Goal: Information Seeking & Learning: Learn about a topic

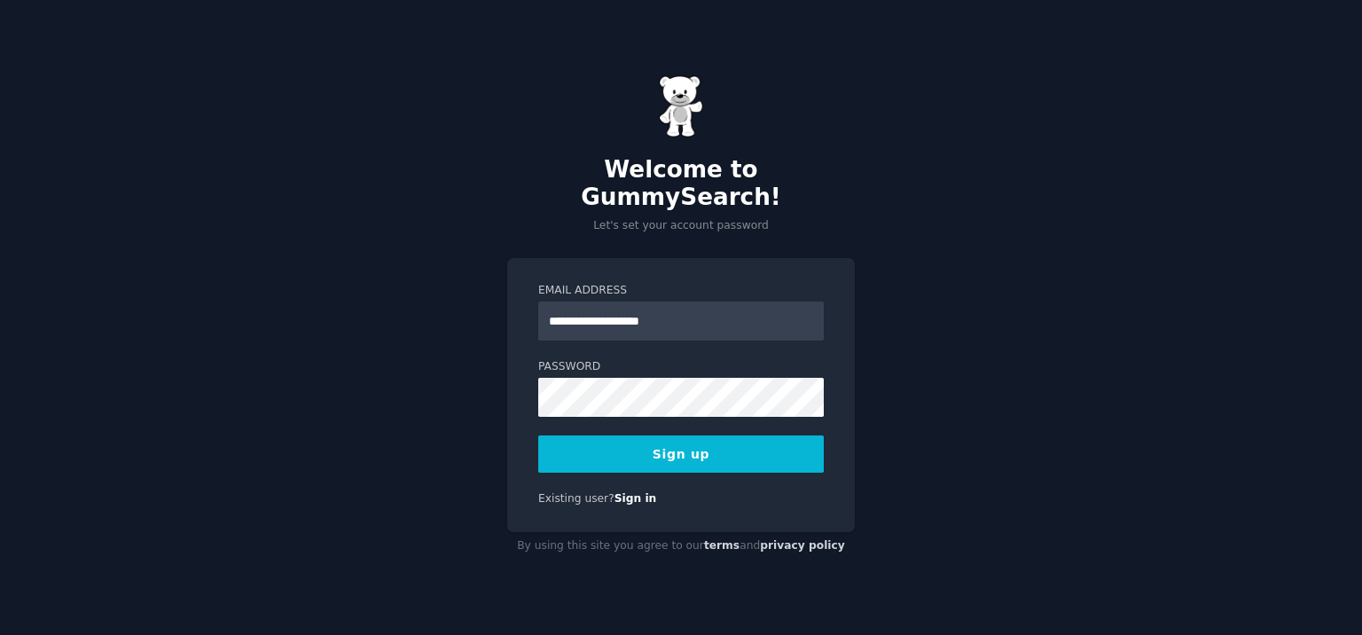
type input "**********"
click at [538, 435] on button "Sign up" at bounding box center [680, 453] width 285 height 37
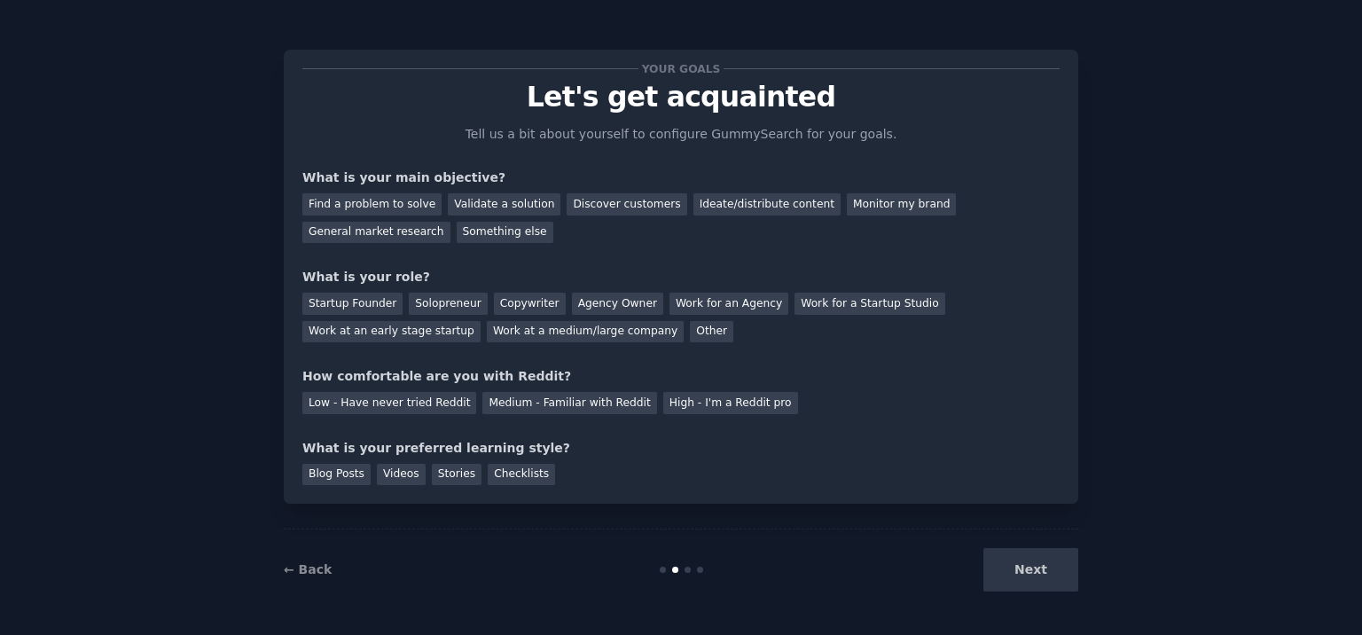
click at [1057, 623] on div "Your goals Let's get acquainted Tell us a bit about yourself to configure Gummy…" at bounding box center [681, 317] width 1362 height 635
click at [1017, 582] on div "Next" at bounding box center [945, 569] width 265 height 43
click at [1017, 575] on div "Next" at bounding box center [945, 569] width 265 height 43
click at [369, 208] on div "Find a problem to solve" at bounding box center [371, 204] width 139 height 22
click at [366, 297] on div "Startup Founder" at bounding box center [352, 304] width 100 height 22
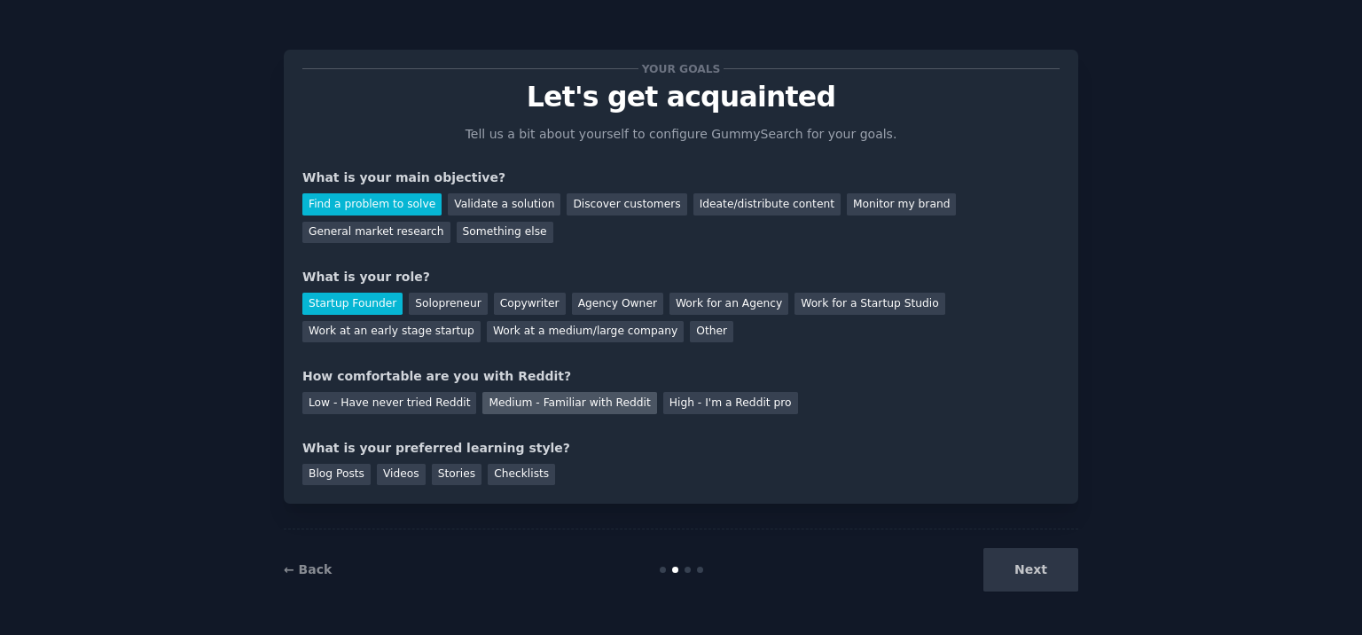
click at [568, 400] on div "Medium - Familiar with Reddit" at bounding box center [569, 403] width 174 height 22
click at [460, 473] on div "Stories" at bounding box center [457, 475] width 50 height 22
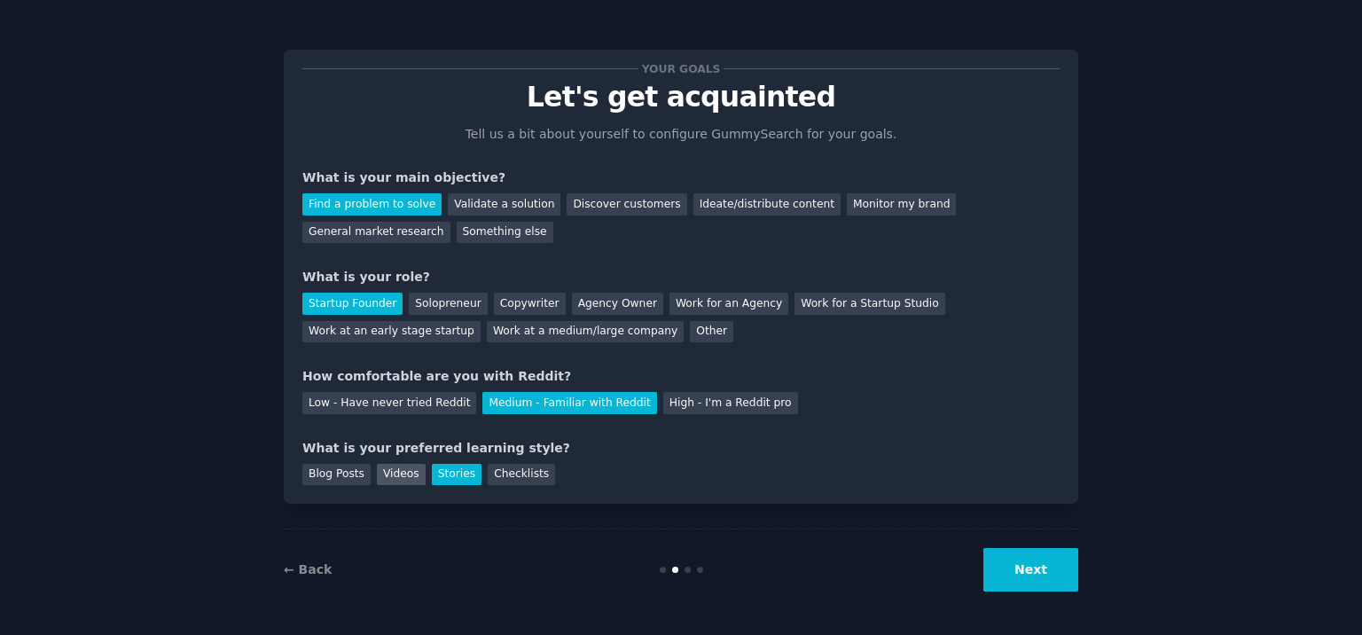
click at [396, 473] on div "Videos" at bounding box center [401, 475] width 49 height 22
click at [1018, 583] on button "Next" at bounding box center [1030, 569] width 95 height 43
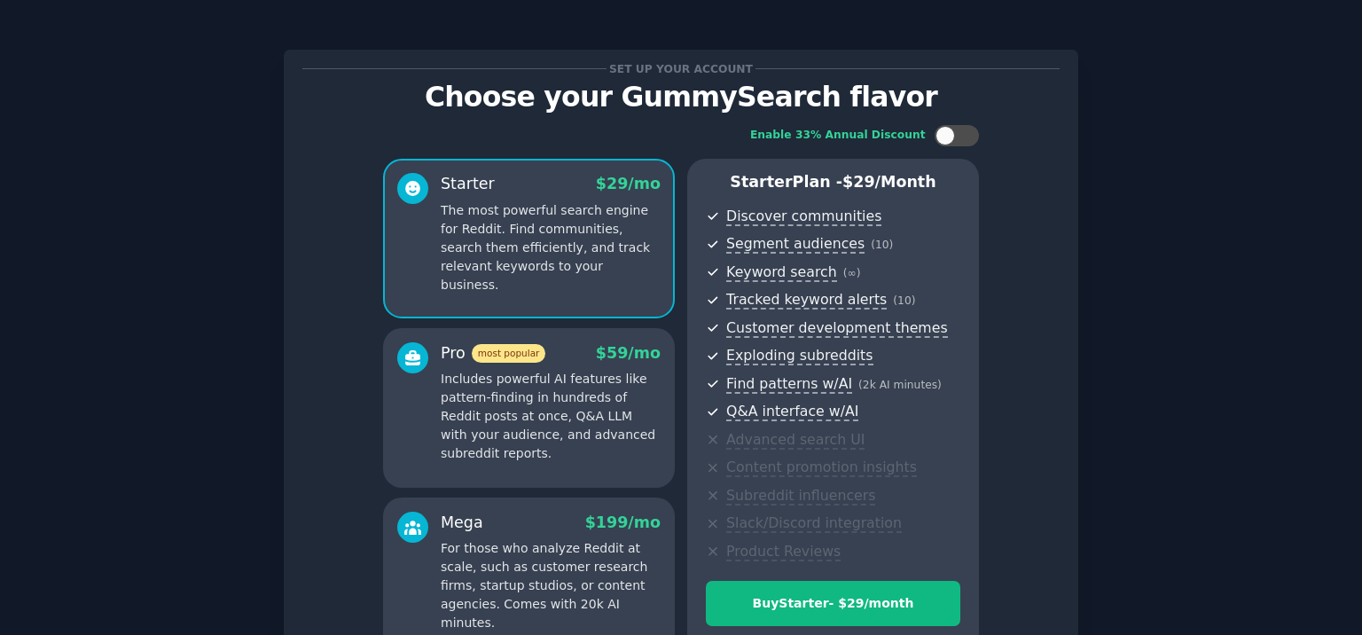
scroll to position [190, 0]
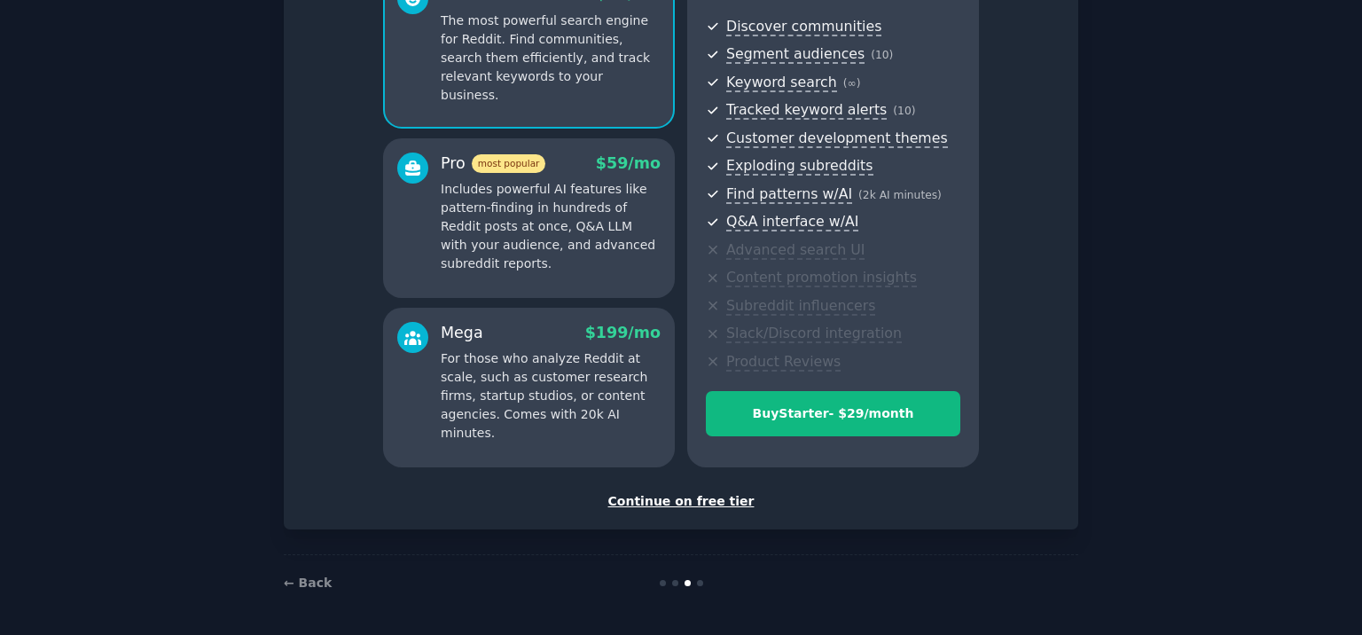
click at [725, 497] on div "Continue on free tier" at bounding box center [680, 501] width 757 height 19
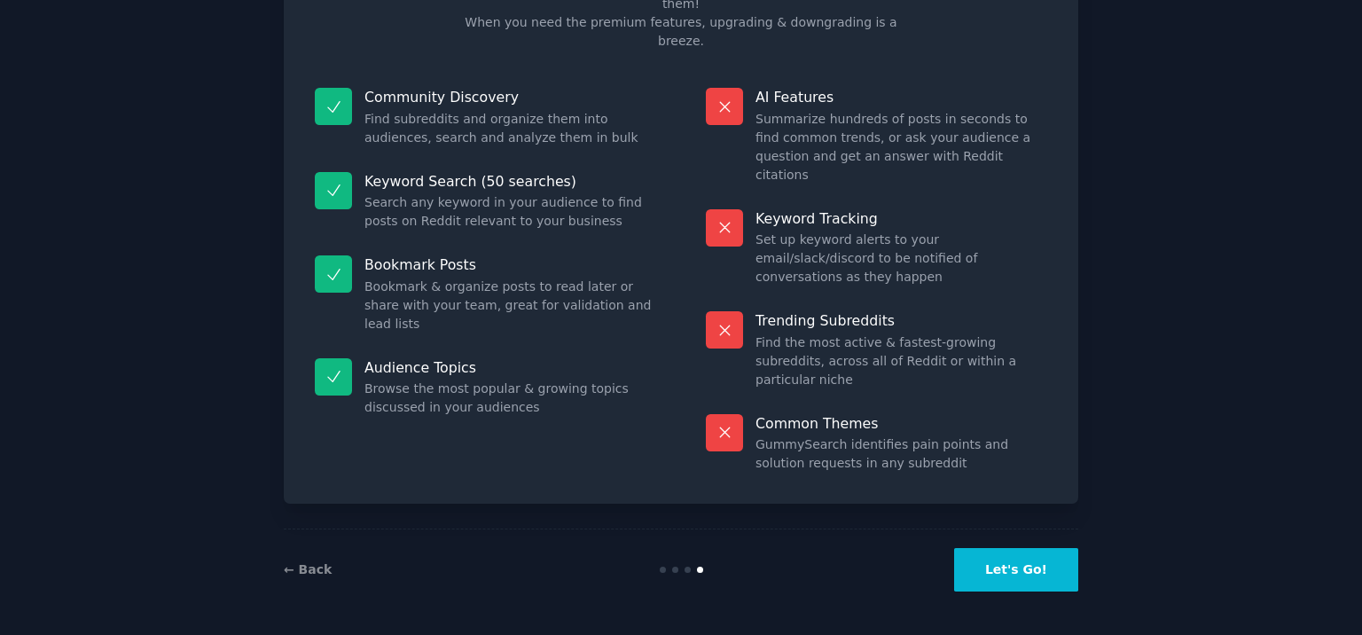
scroll to position [55, 0]
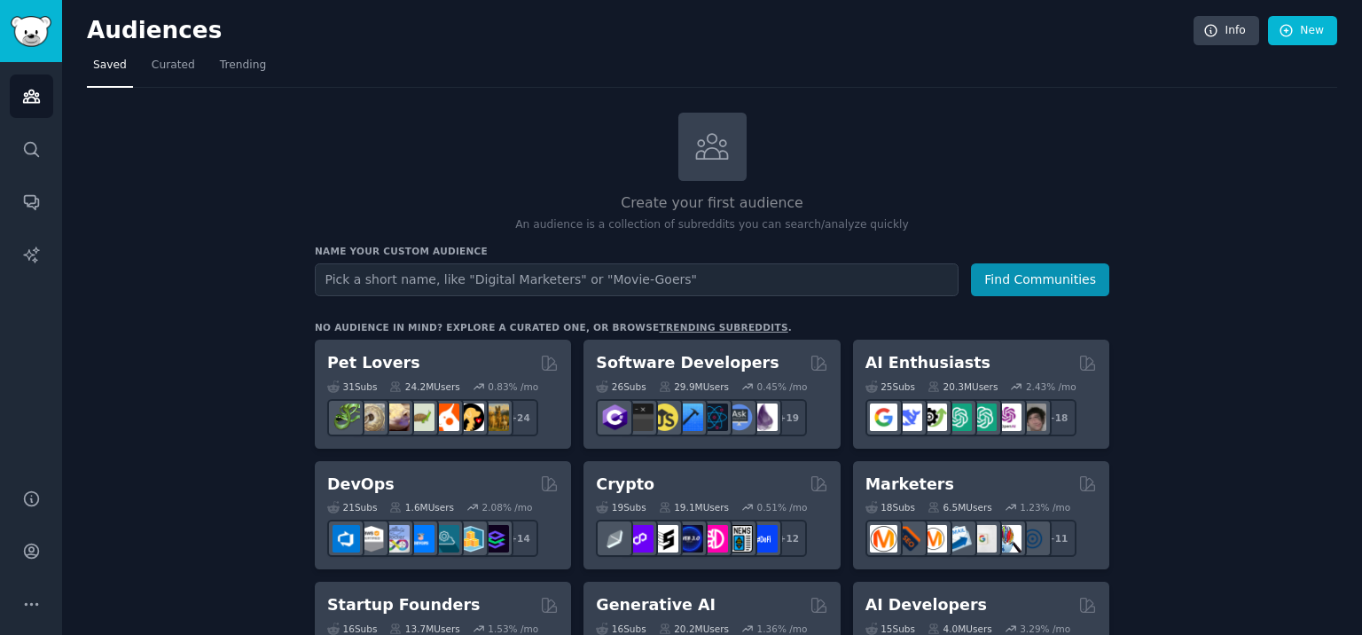
click at [699, 286] on input "text" at bounding box center [637, 279] width 644 height 33
type input "="
type input "xml to content"
click at [971, 263] on button "Find Communities" at bounding box center [1040, 279] width 138 height 33
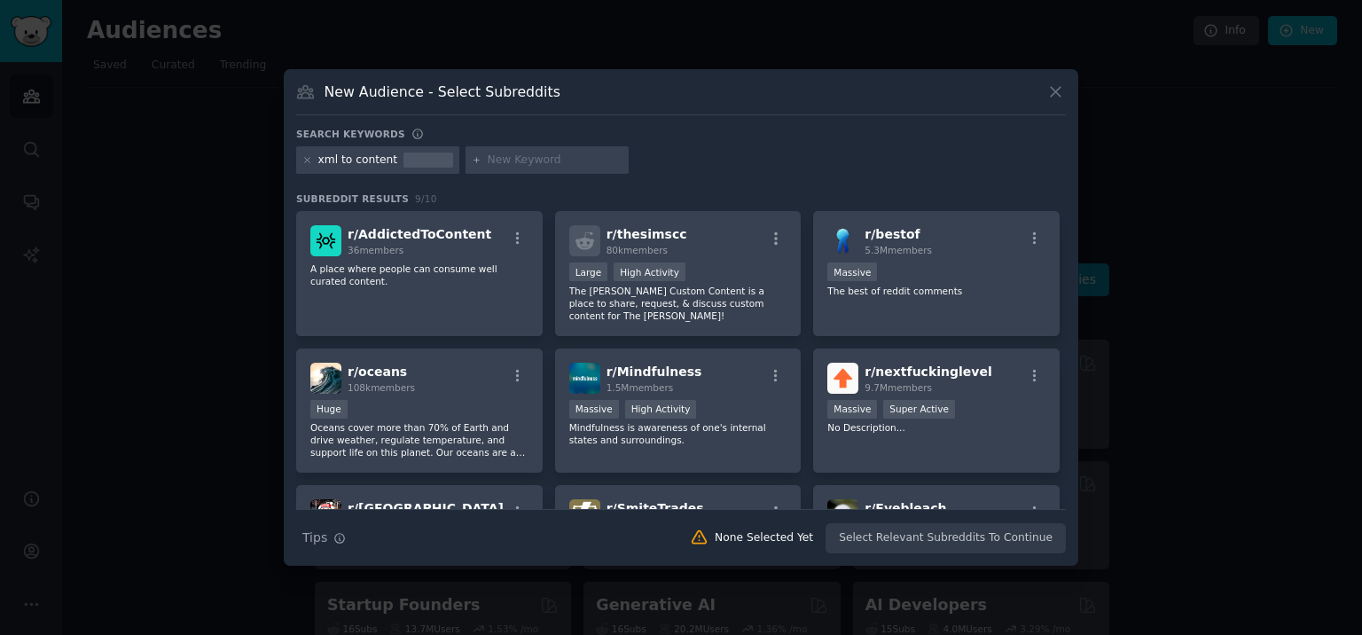
click at [1058, 96] on icon at bounding box center [1055, 91] width 19 height 19
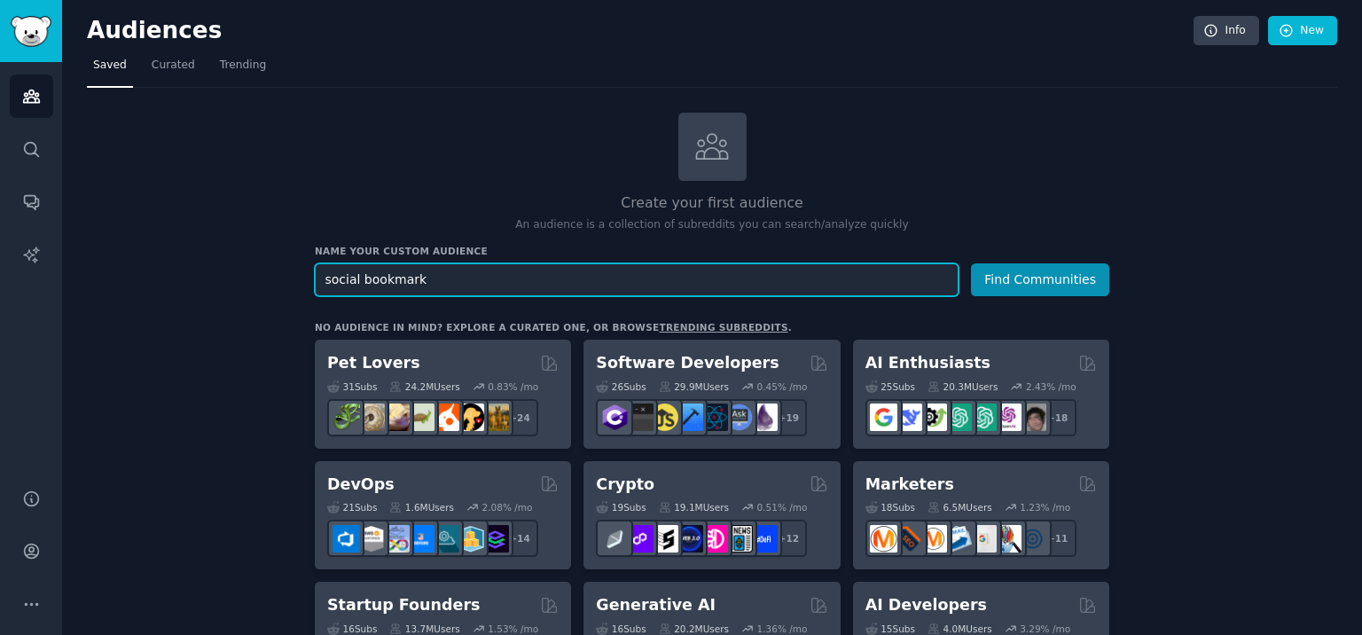
type input "social bookmark"
click at [971, 263] on button "Find Communities" at bounding box center [1040, 279] width 138 height 33
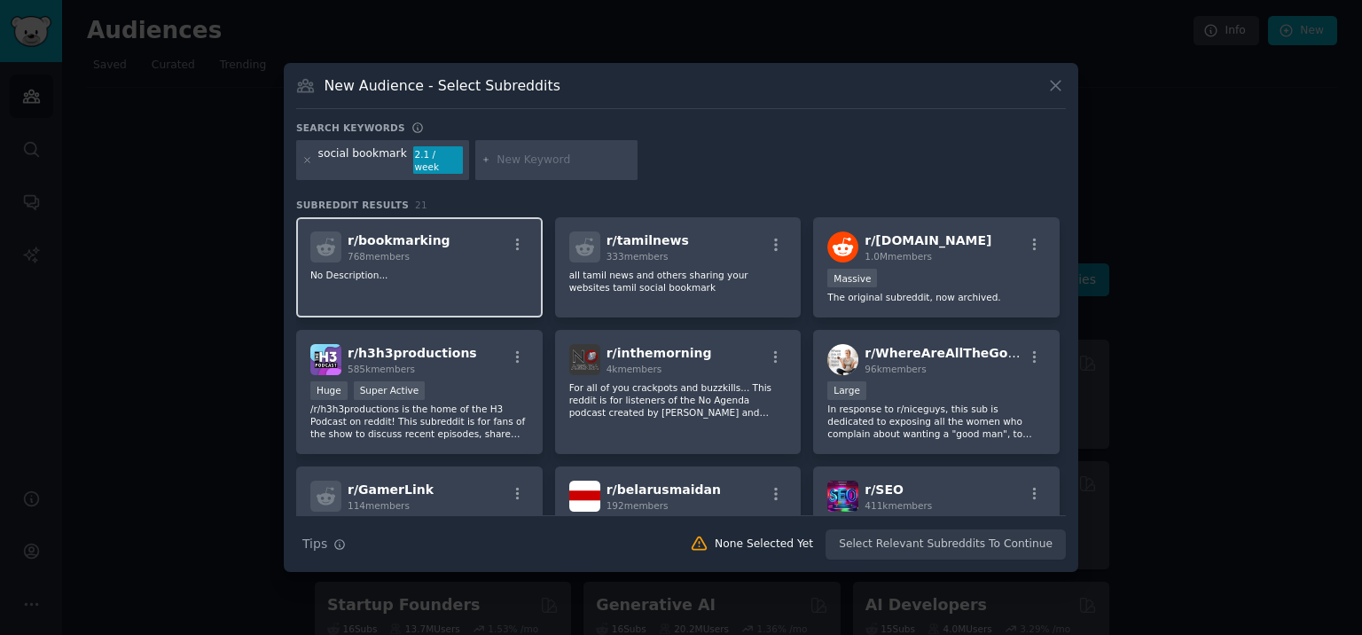
click at [447, 279] on div "r/ bookmarking 768 members No Description..." at bounding box center [419, 267] width 246 height 100
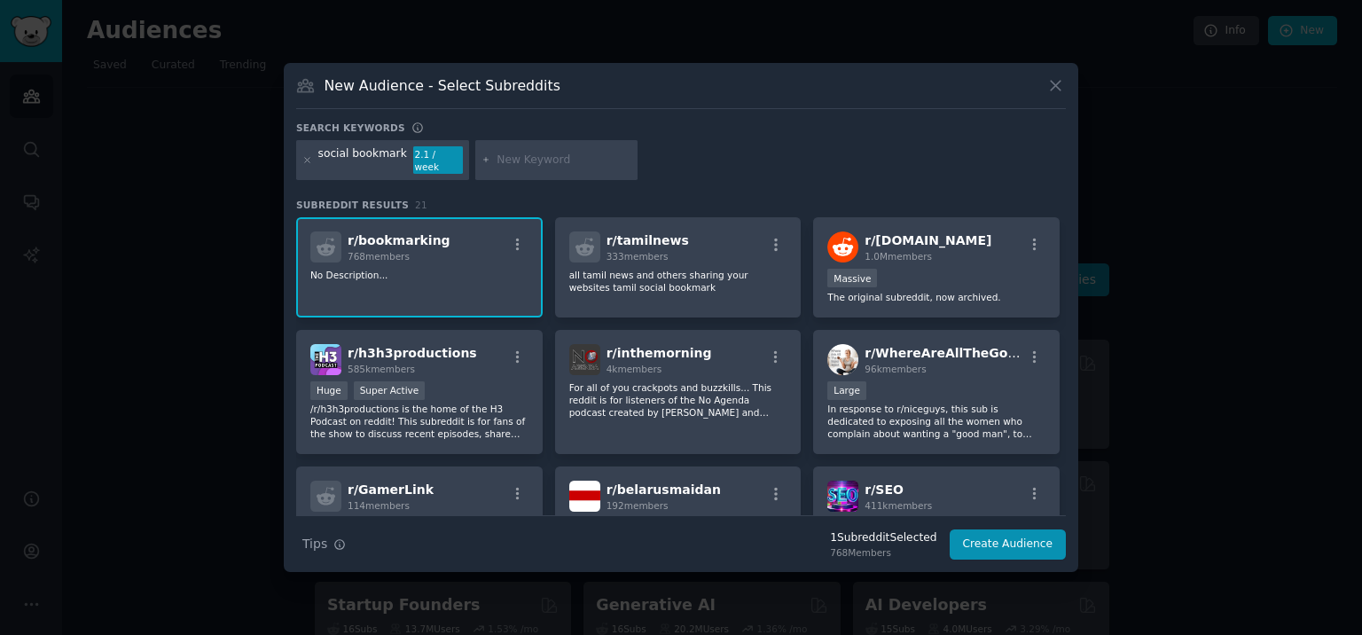
click at [560, 160] on input "text" at bounding box center [563, 160] width 135 height 16
type input "reel list"
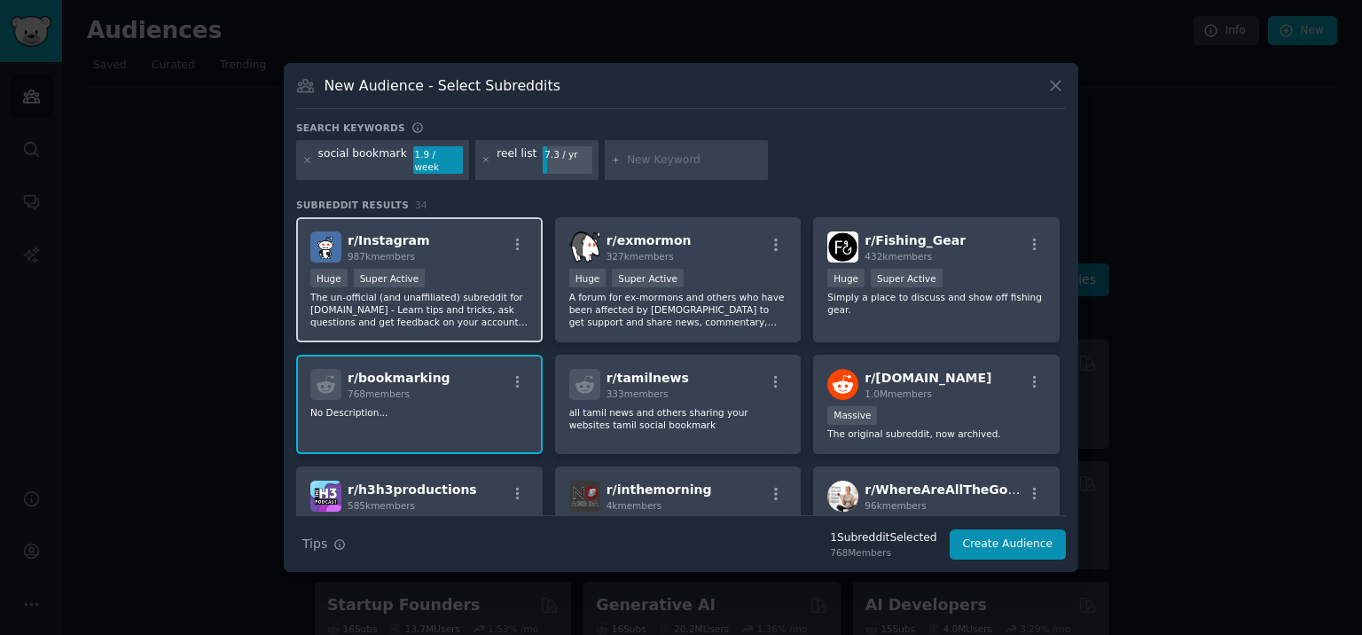
click at [441, 258] on div "r/ Instagram 987k members Huge Super Active The un-official (and unaffiliated) …" at bounding box center [419, 279] width 246 height 125
click at [681, 171] on div at bounding box center [686, 160] width 163 height 41
click at [702, 156] on input "text" at bounding box center [694, 160] width 135 height 16
type input "youtube"
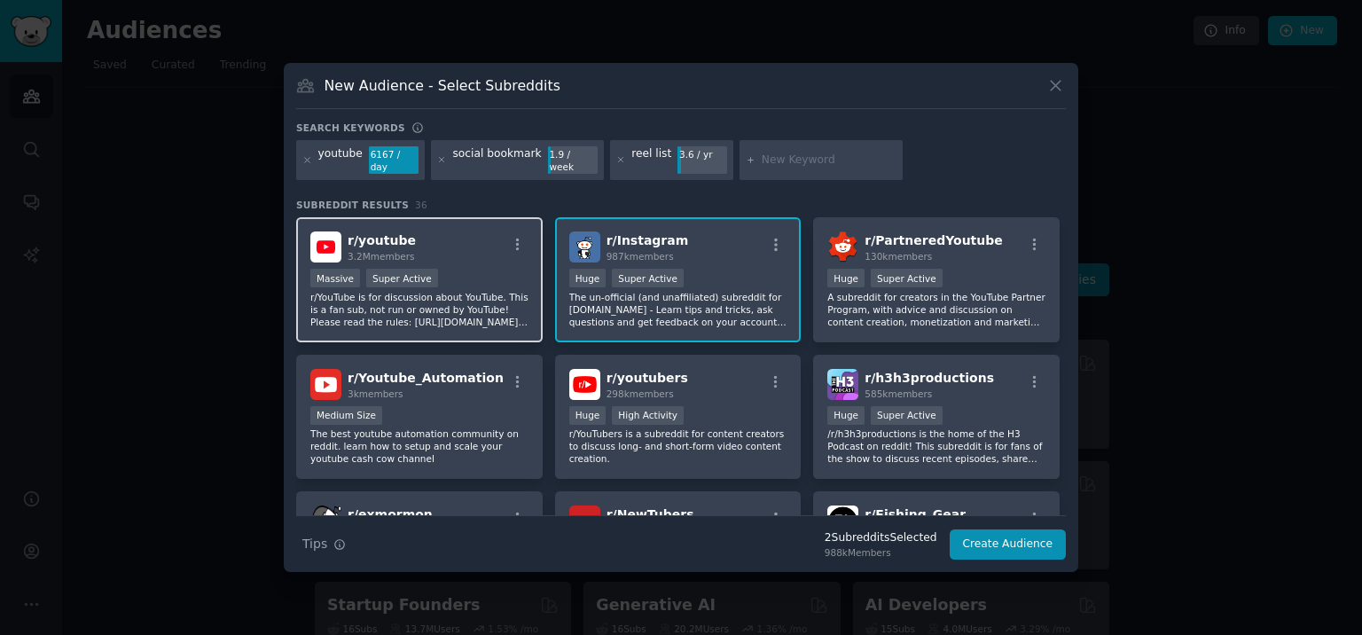
click at [492, 293] on p "r/YouTube is for discussion about YouTube. This is a fan sub, not run or owned …" at bounding box center [419, 309] width 218 height 37
click at [863, 176] on div "youtube 6167 / day social bookmark 1.9 / week reel list 3.6 / yr" at bounding box center [681, 163] width 770 height 47
click at [868, 169] on div at bounding box center [820, 160] width 163 height 41
click at [858, 155] on input "text" at bounding box center [829, 160] width 135 height 16
type input "facebook"
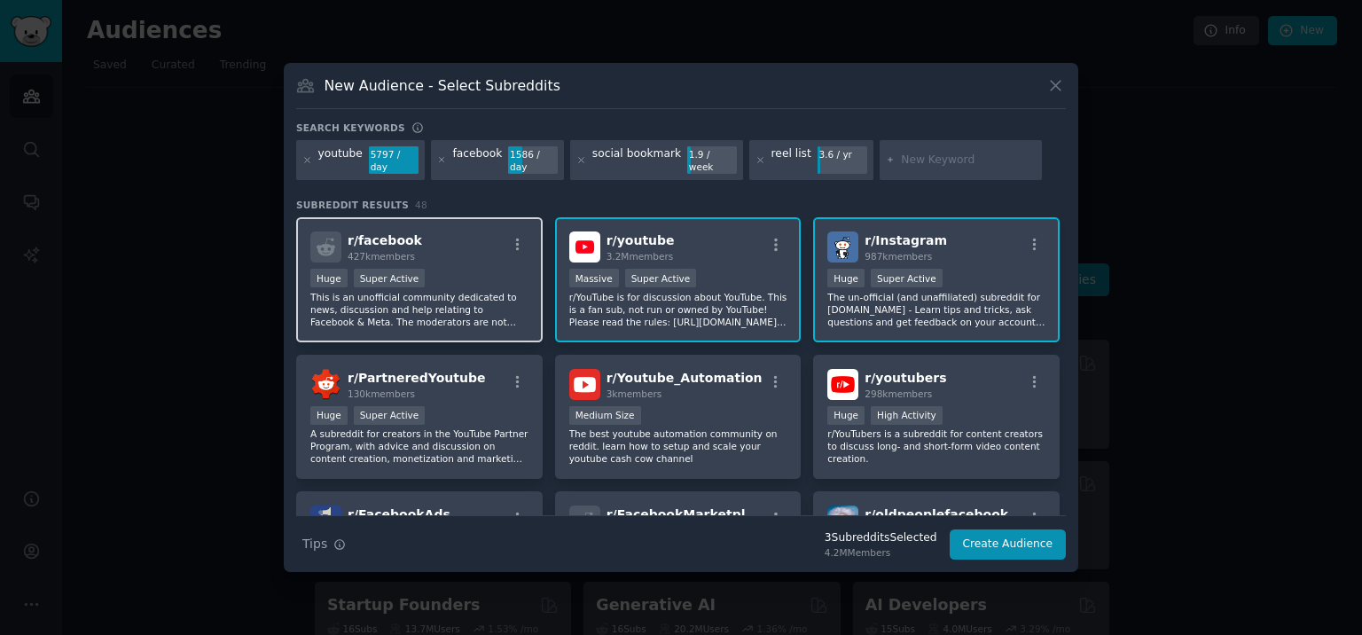
click at [500, 269] on div "Huge Super Active" at bounding box center [419, 280] width 218 height 22
click at [929, 159] on input "text" at bounding box center [968, 160] width 135 height 16
type input "[DOMAIN_NAME]"
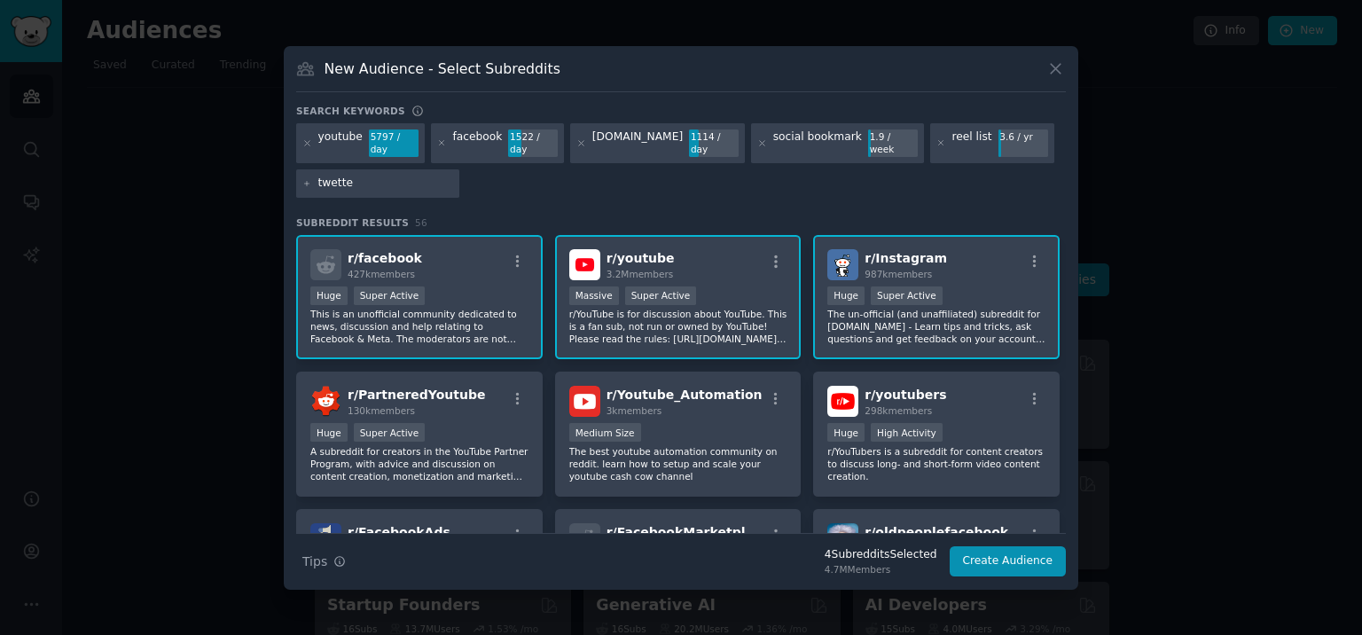
type input "twetter"
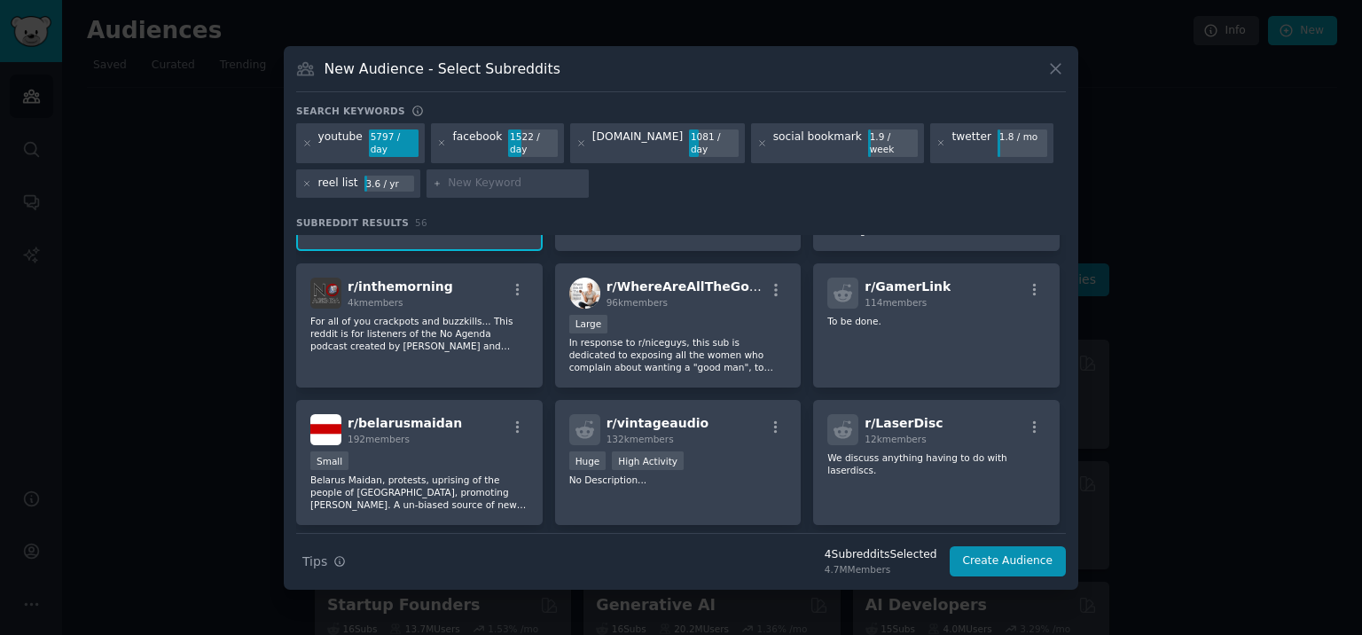
scroll to position [759, 0]
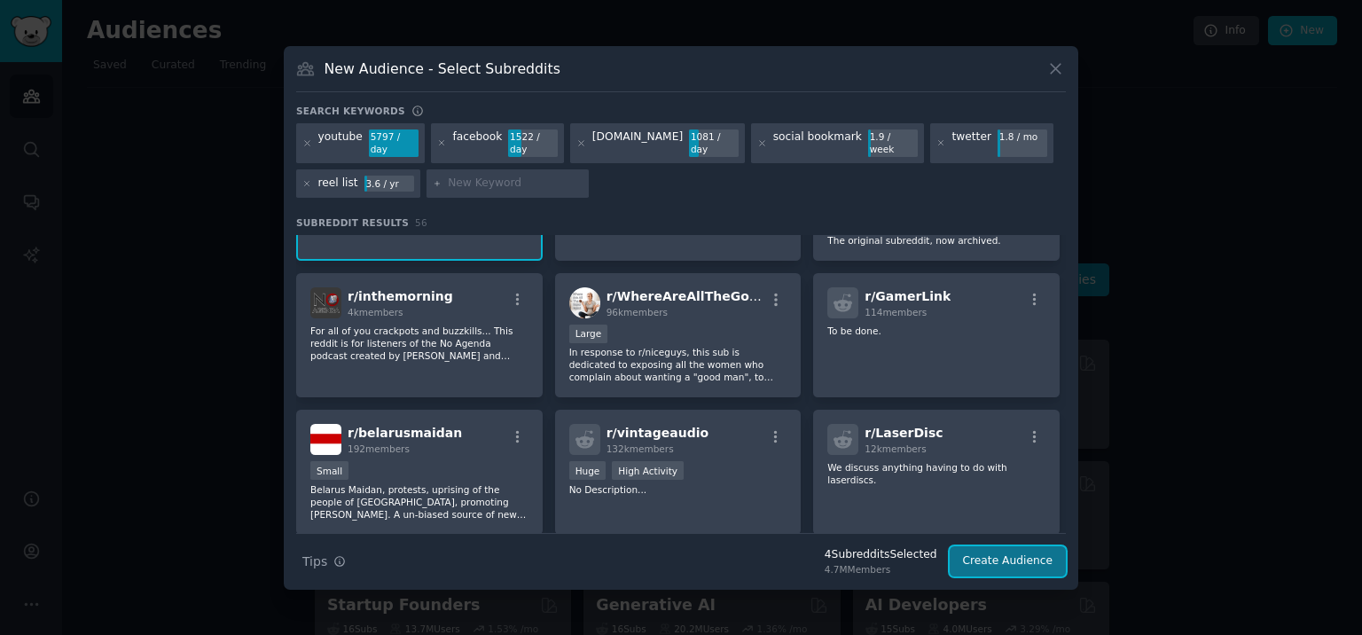
click at [1011, 550] on button "Create Audience" at bounding box center [1007, 561] width 117 height 30
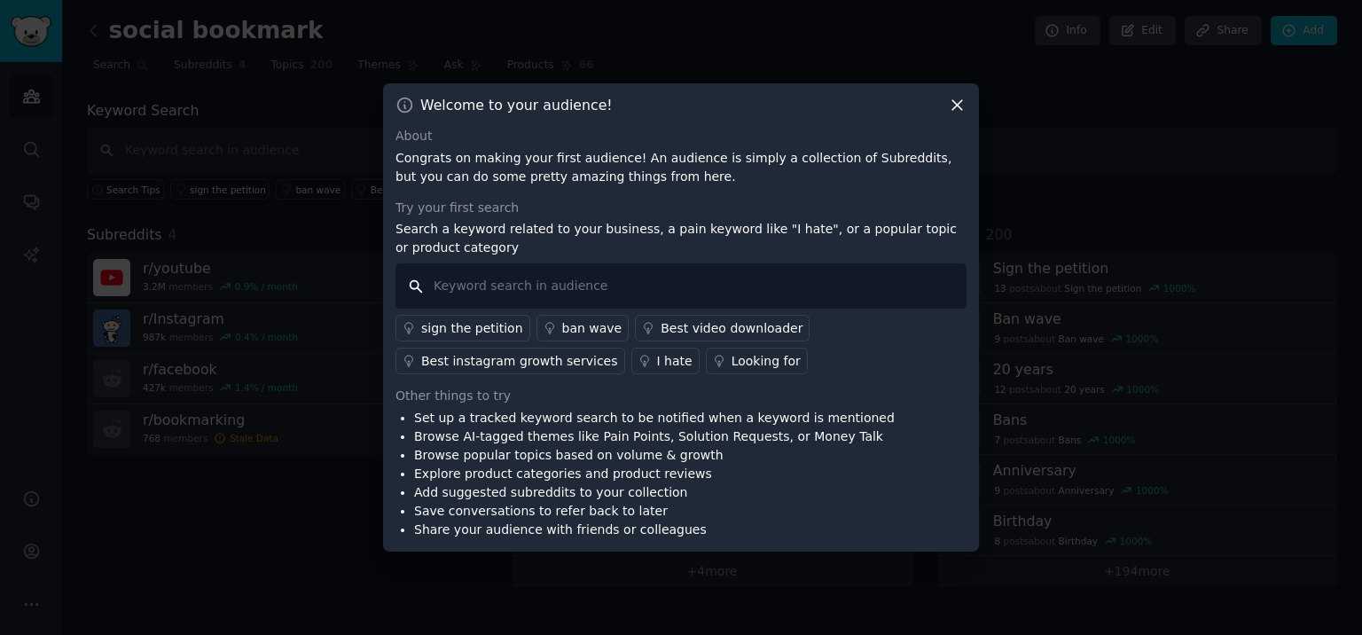
click at [716, 290] on input "text" at bounding box center [680, 285] width 571 height 45
type input "bookmark list"
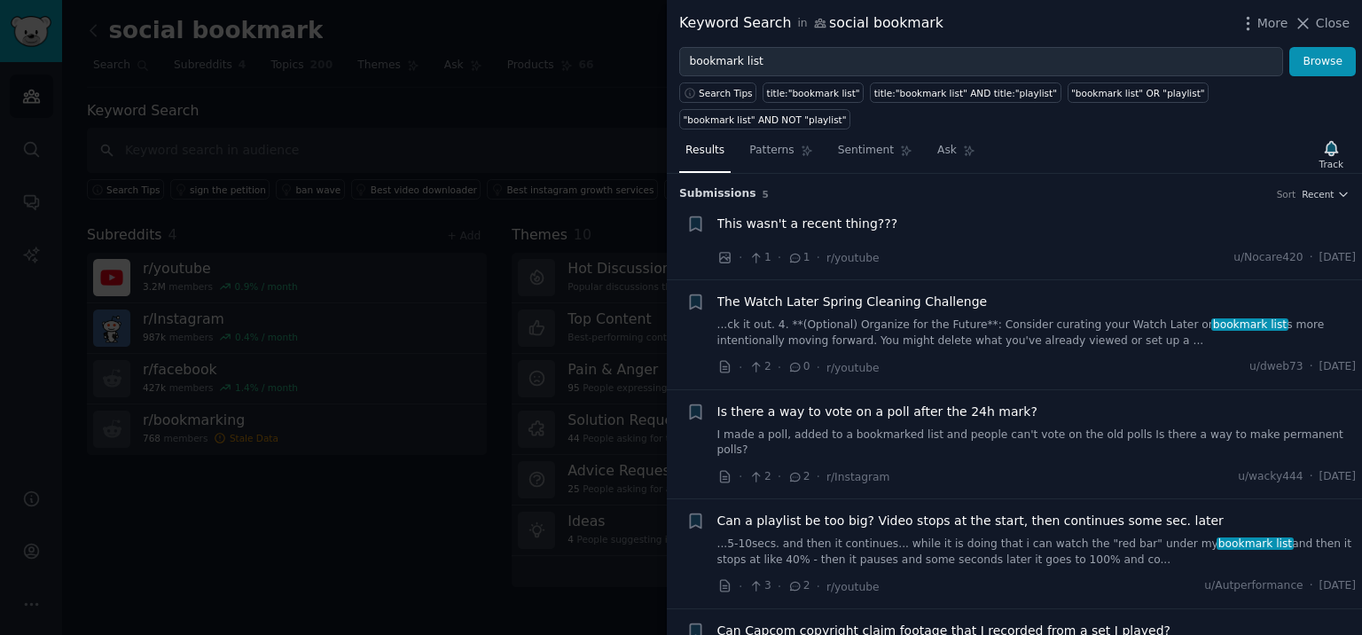
scroll to position [8, 0]
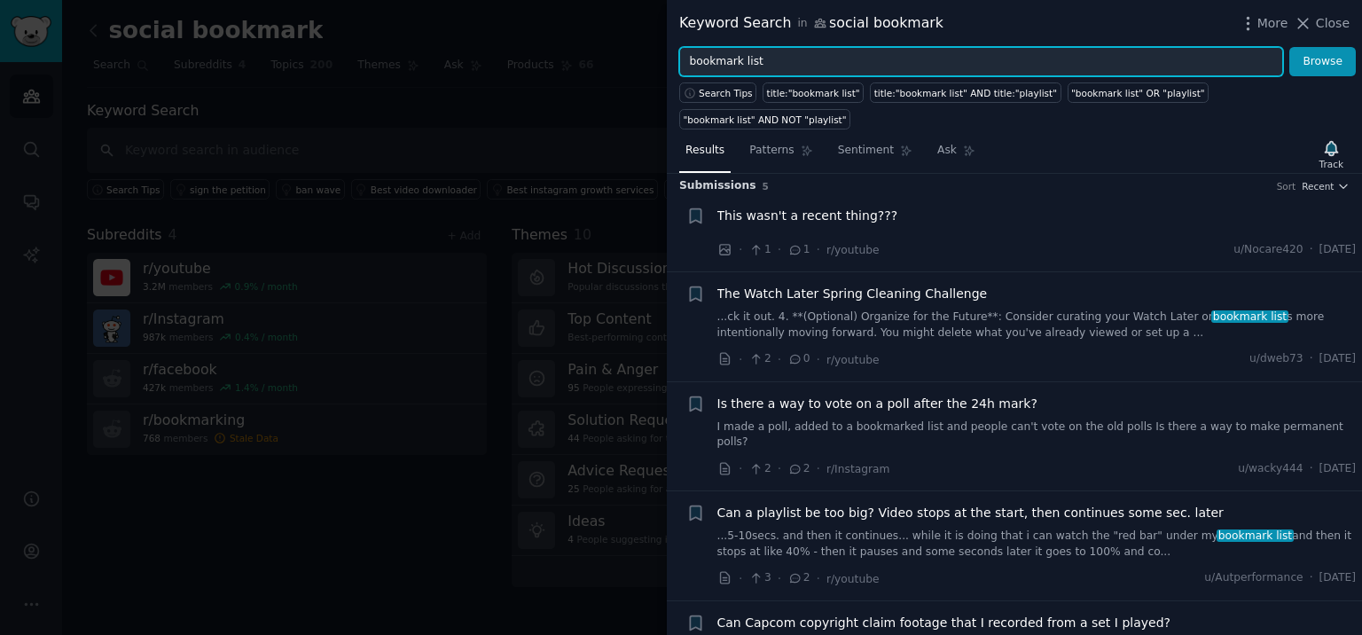
click at [770, 66] on input "bookmark list" at bounding box center [981, 62] width 604 height 30
click at [1289, 47] on button "Browse" at bounding box center [1322, 62] width 66 height 30
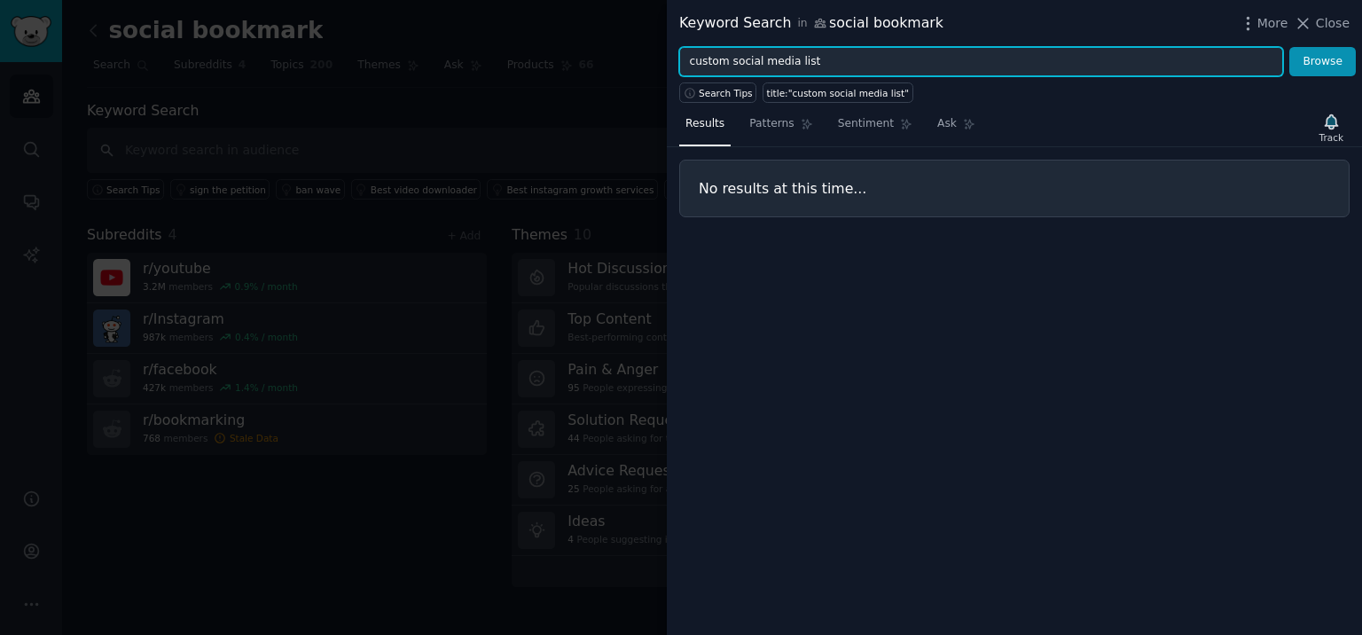
click at [779, 56] on input "custom social media list" at bounding box center [981, 62] width 604 height 30
click at [1289, 47] on button "Browse" at bounding box center [1322, 62] width 66 height 30
click at [719, 65] on input "custom social content list" at bounding box center [981, 62] width 604 height 30
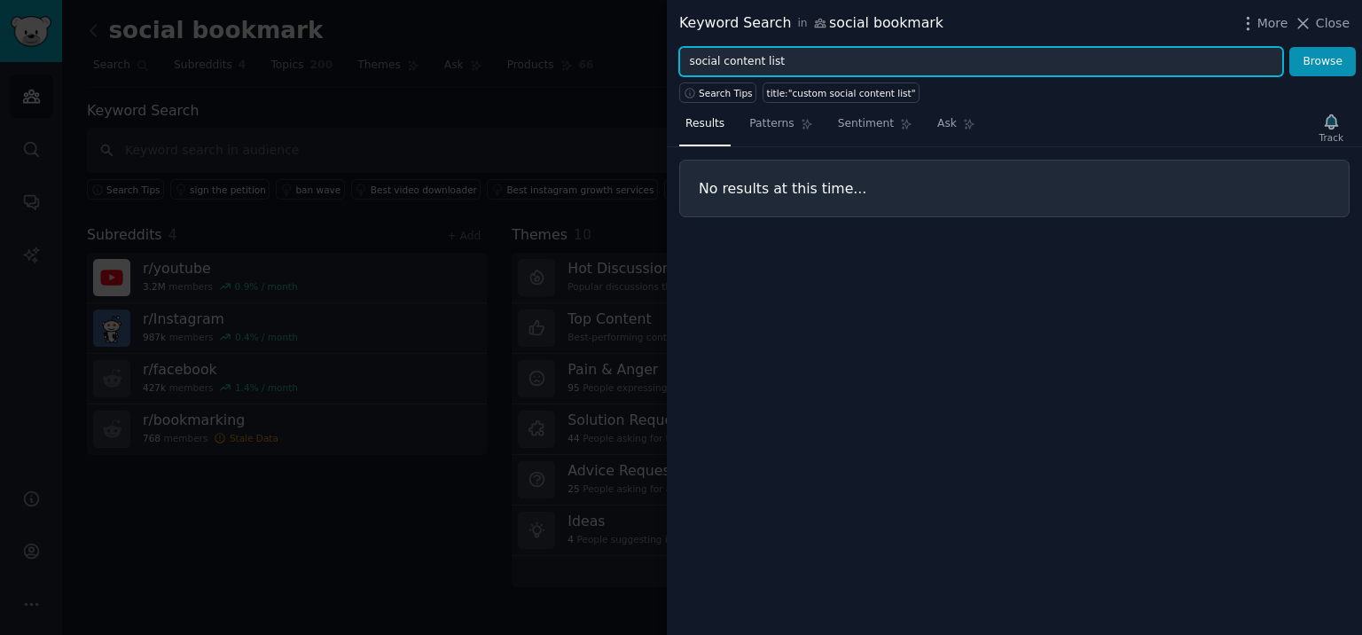
click at [1289, 47] on button "Browse" at bounding box center [1322, 62] width 66 height 30
click at [751, 56] on input "social content list" at bounding box center [981, 62] width 604 height 30
click at [1289, 47] on button "Browse" at bounding box center [1322, 62] width 66 height 30
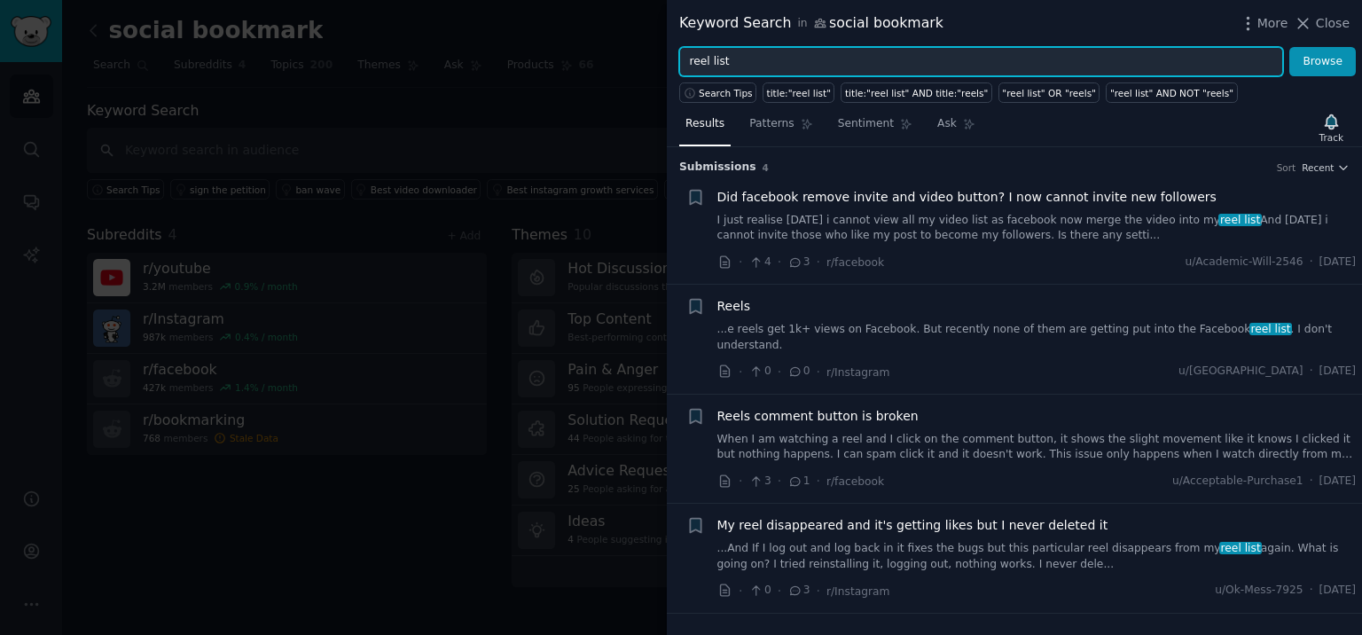
click at [713, 58] on input "reel list" at bounding box center [981, 62] width 604 height 30
type input "reel bookmark"
click at [1289, 47] on button "Browse" at bounding box center [1322, 62] width 66 height 30
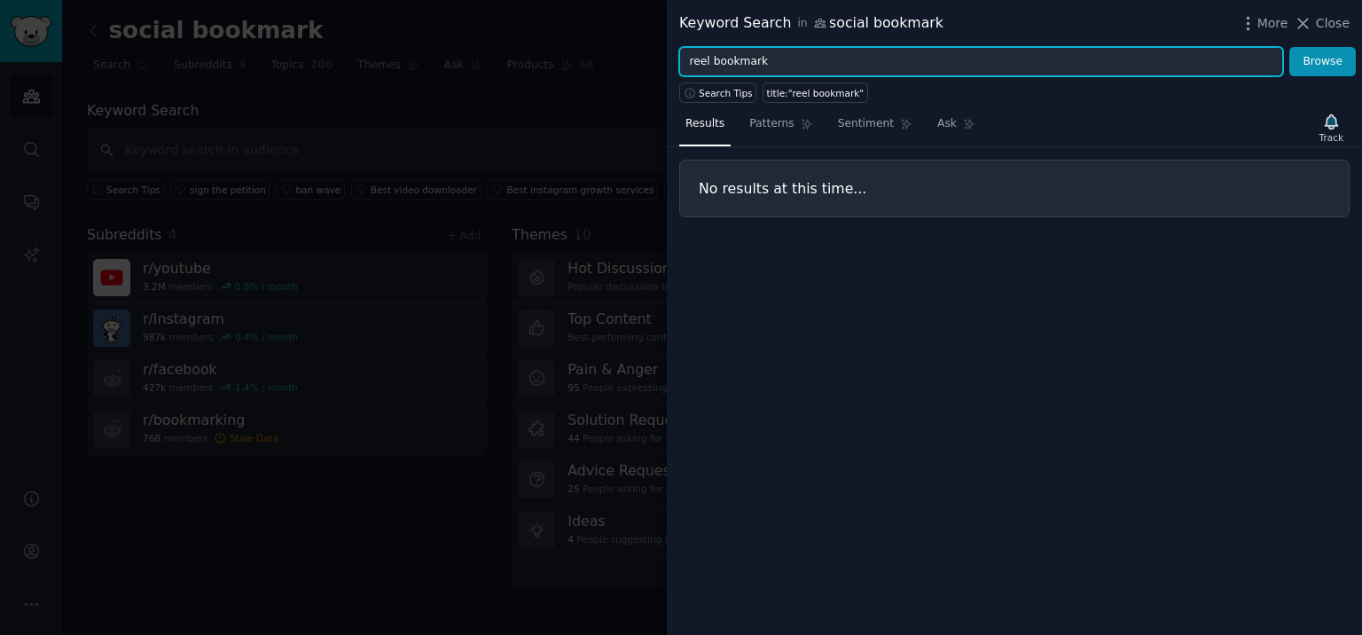
drag, startPoint x: 770, startPoint y: 62, endPoint x: 574, endPoint y: 21, distance: 200.1
click at [574, 21] on div "Keyword Search in social bookmark More Close reel bookmark Browse Search Tips t…" at bounding box center [681, 317] width 1362 height 635
type input "o"
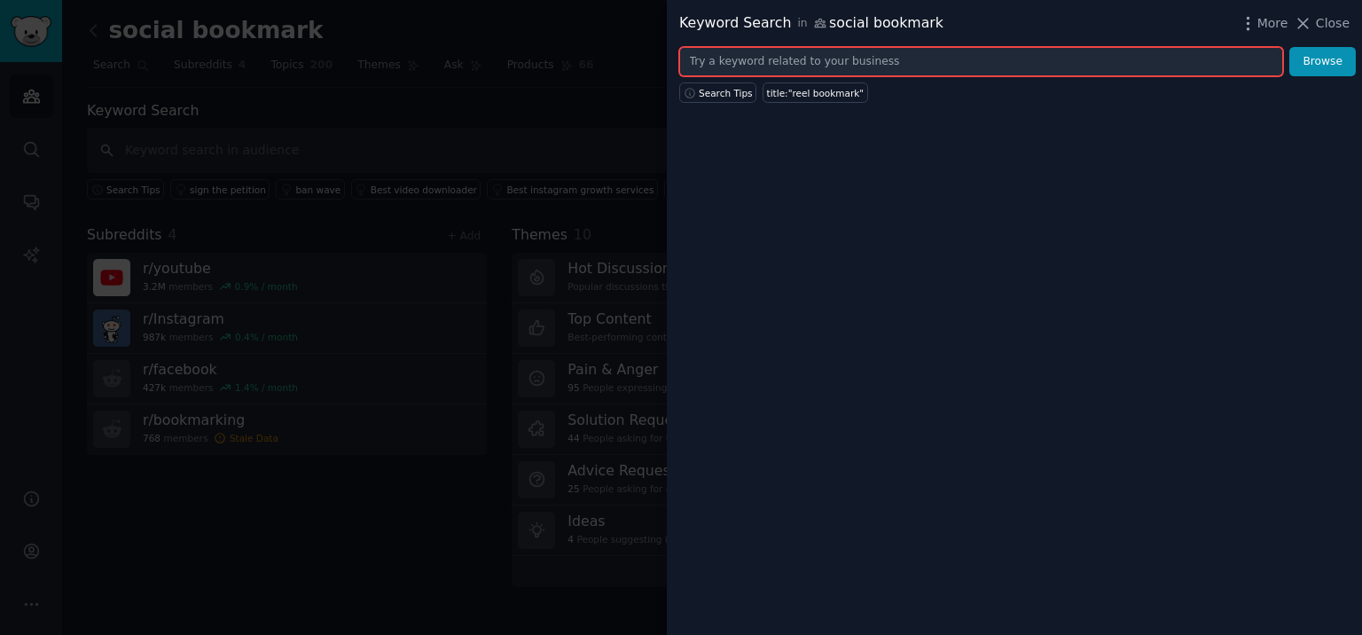
type input "v"
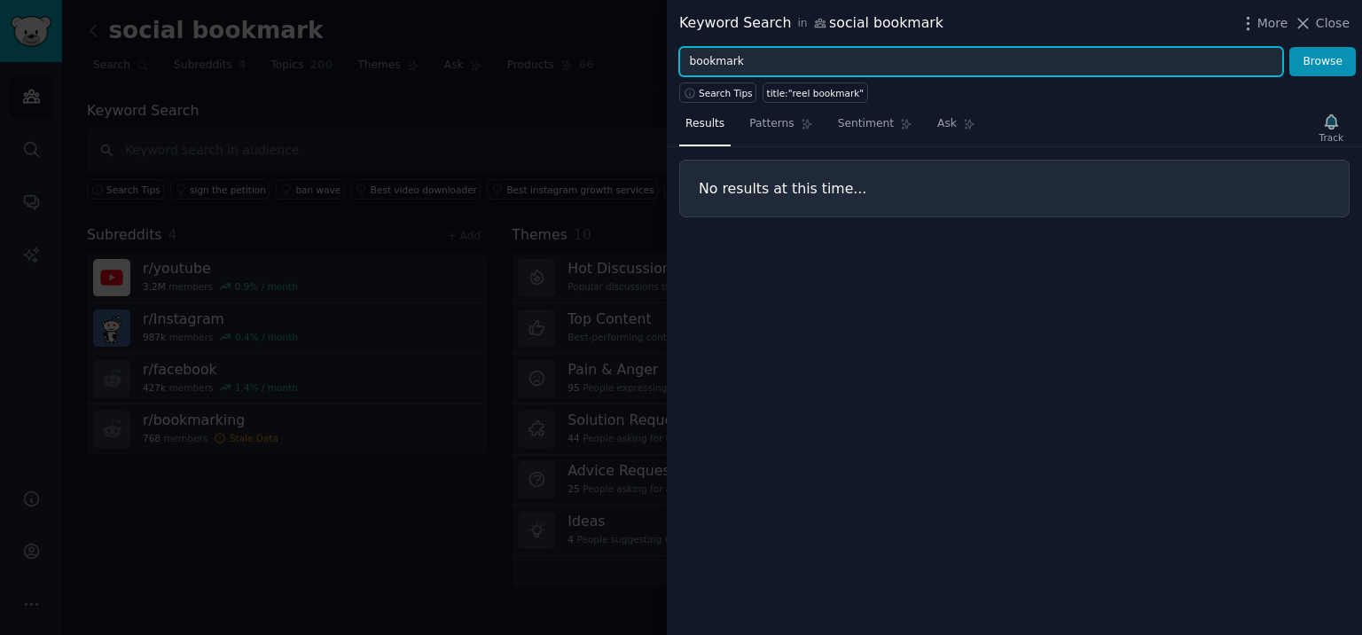
type input "bookmark"
click at [1289, 47] on button "Browse" at bounding box center [1322, 62] width 66 height 30
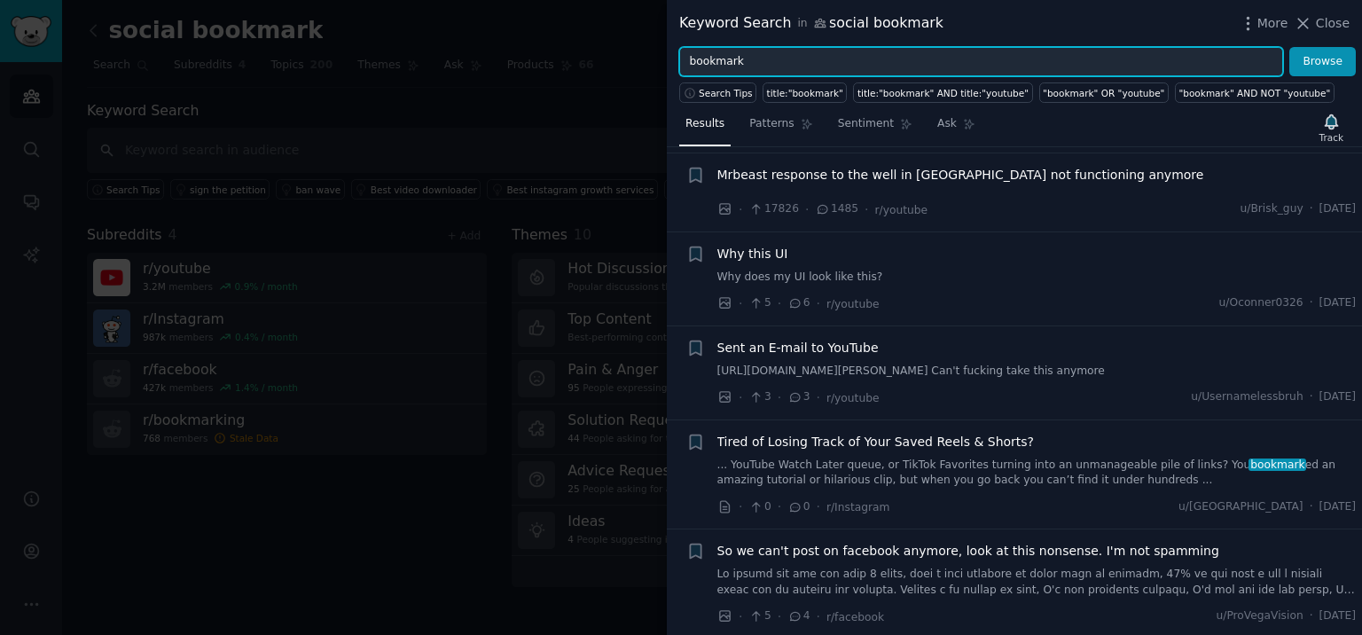
scroll to position [559, 0]
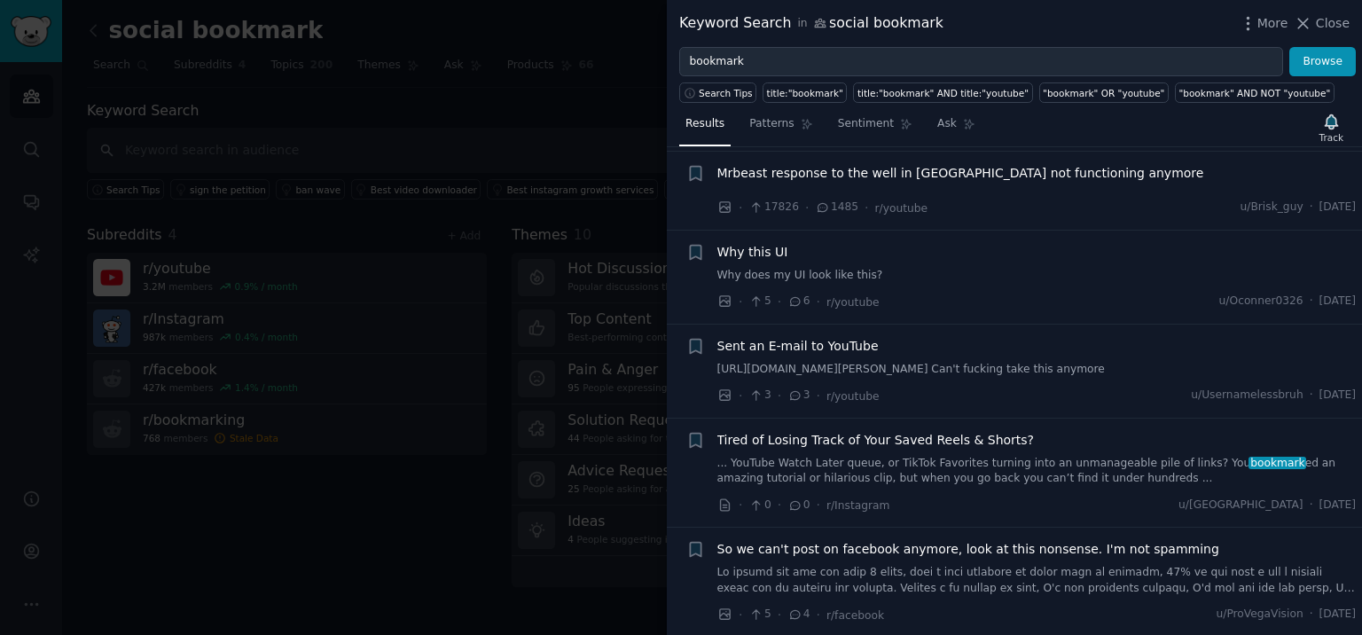
click at [964, 436] on span "Tired of Losing Track of Your Saved Reels & Shorts?" at bounding box center [875, 440] width 317 height 19
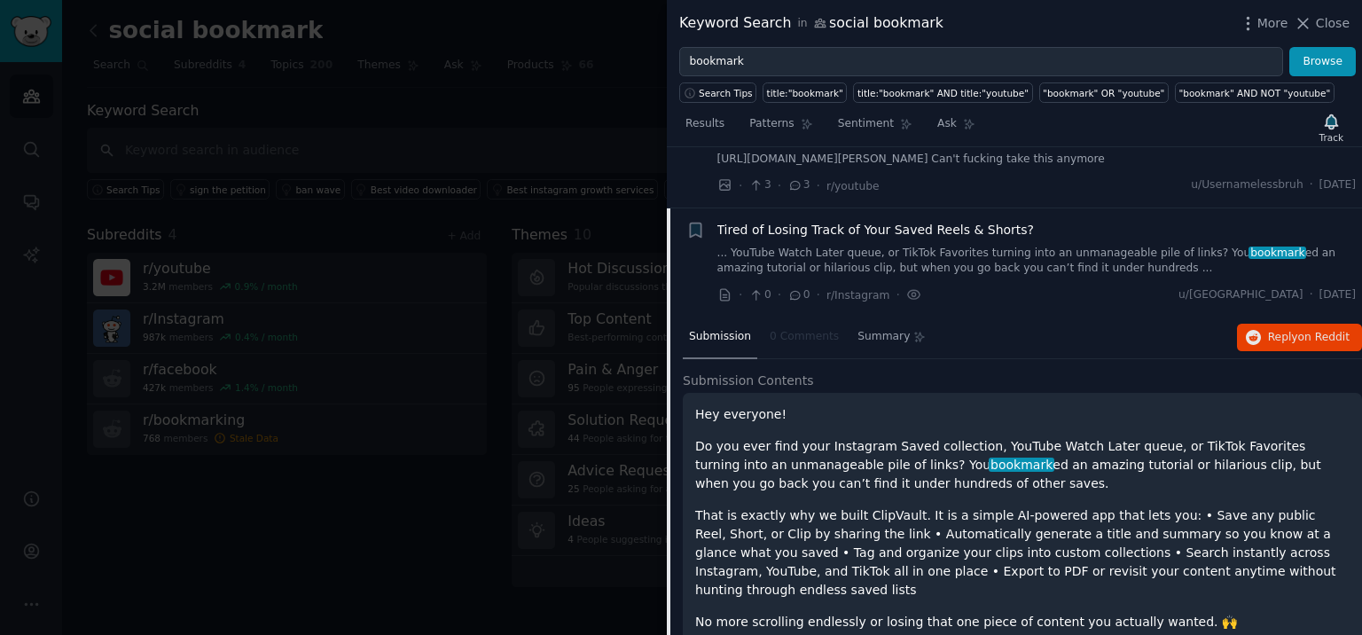
scroll to position [770, 0]
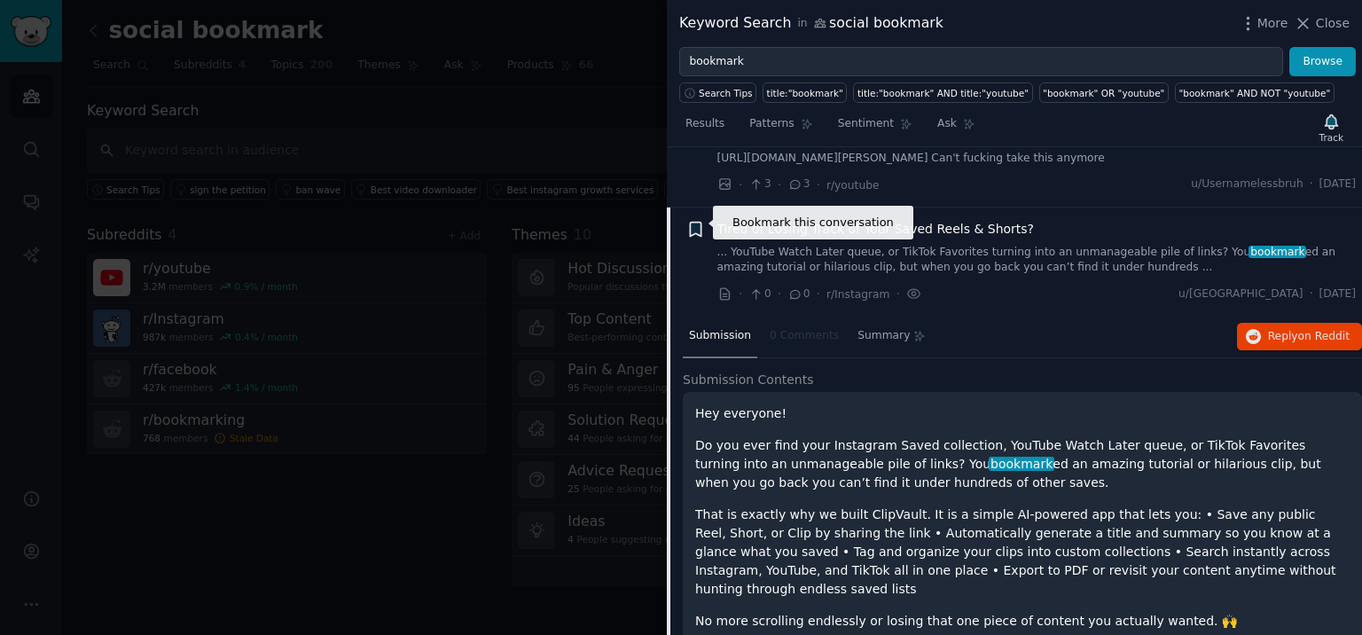
click at [695, 225] on icon "button" at bounding box center [695, 229] width 11 height 14
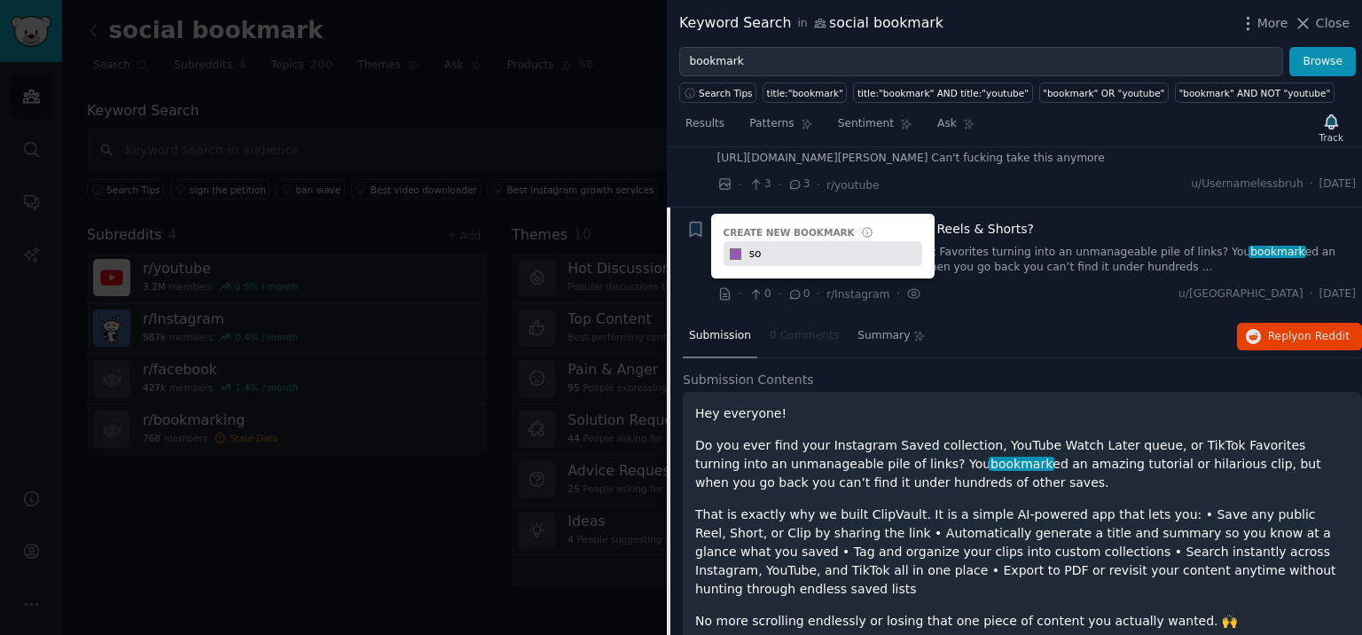
type input "s"
type input "link bookmark"
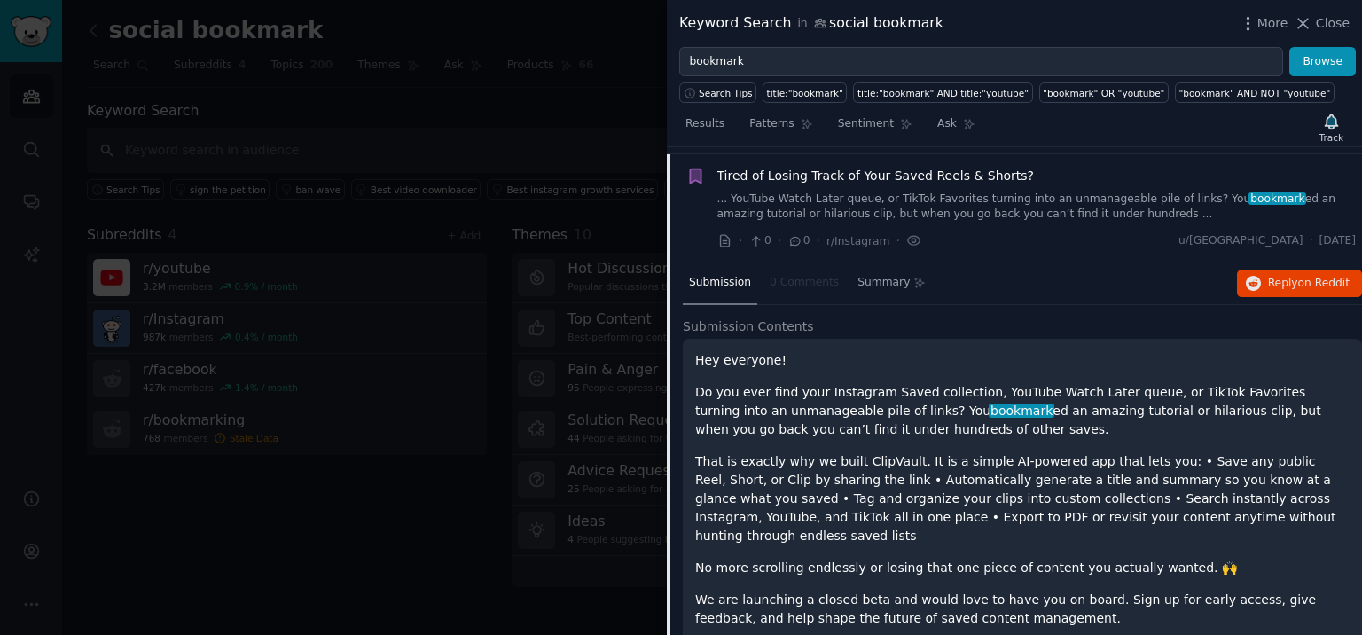
scroll to position [828, 0]
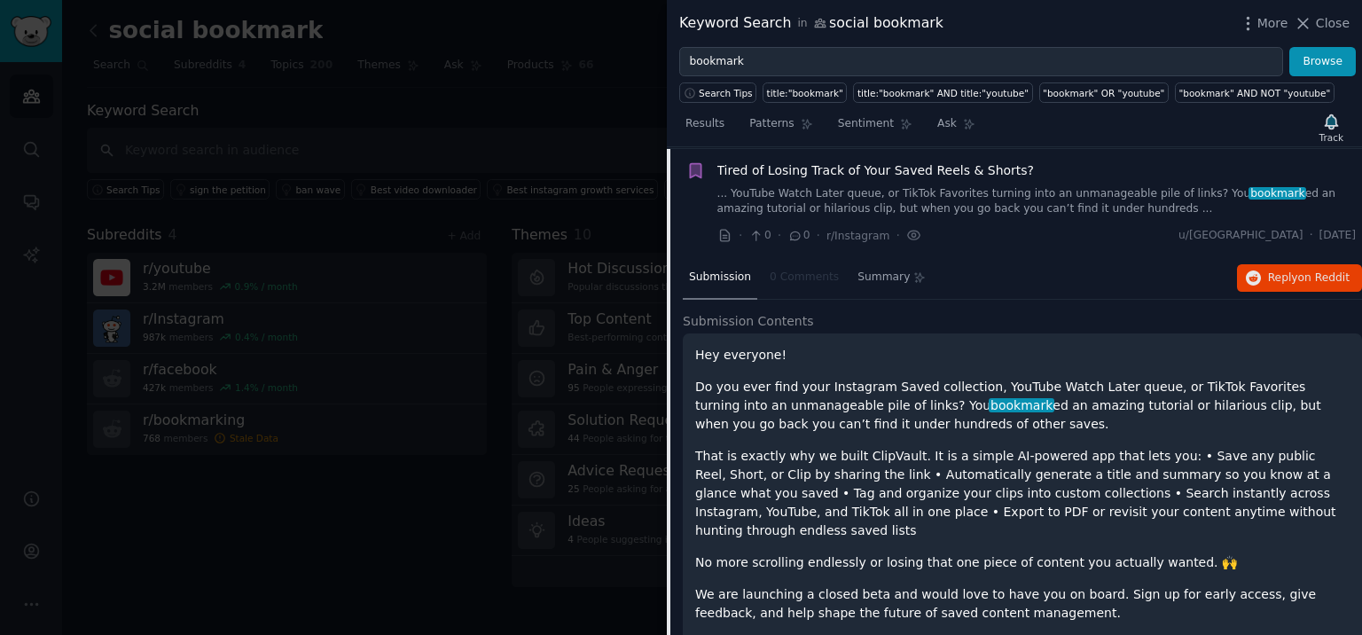
click at [954, 382] on p "Do you ever find your Instagram Saved collection, YouTube Watch Later queue, or…" at bounding box center [1022, 406] width 654 height 56
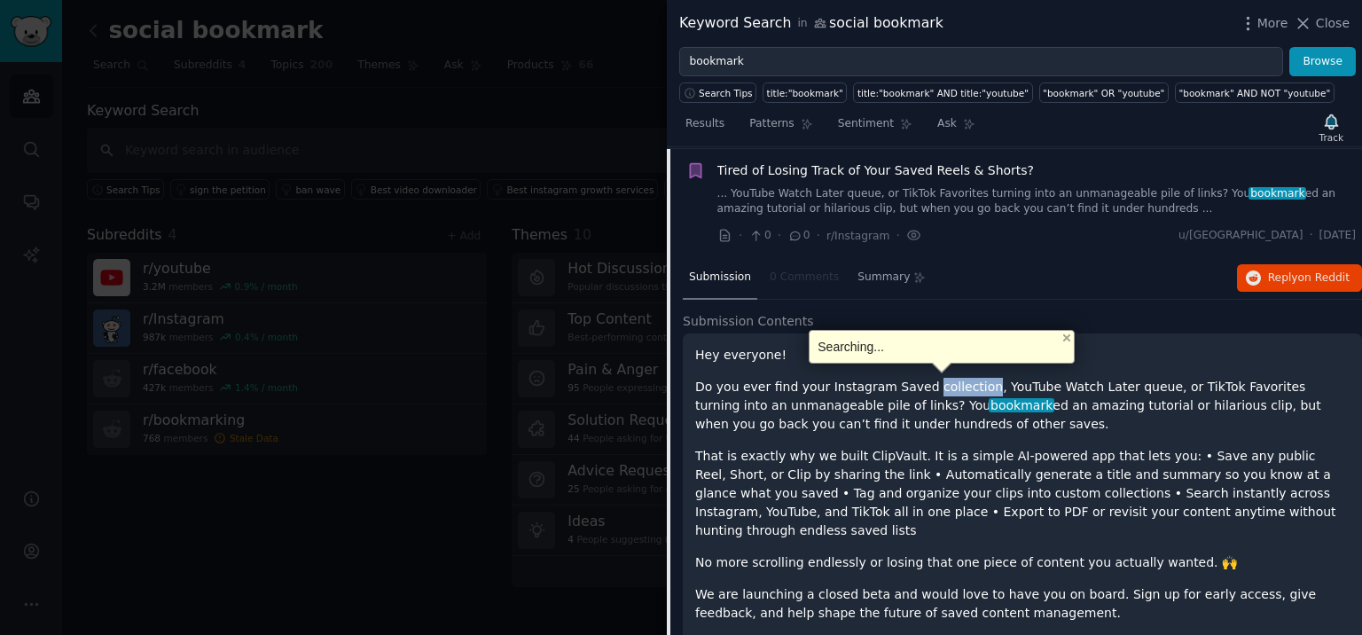
copy p "collection"
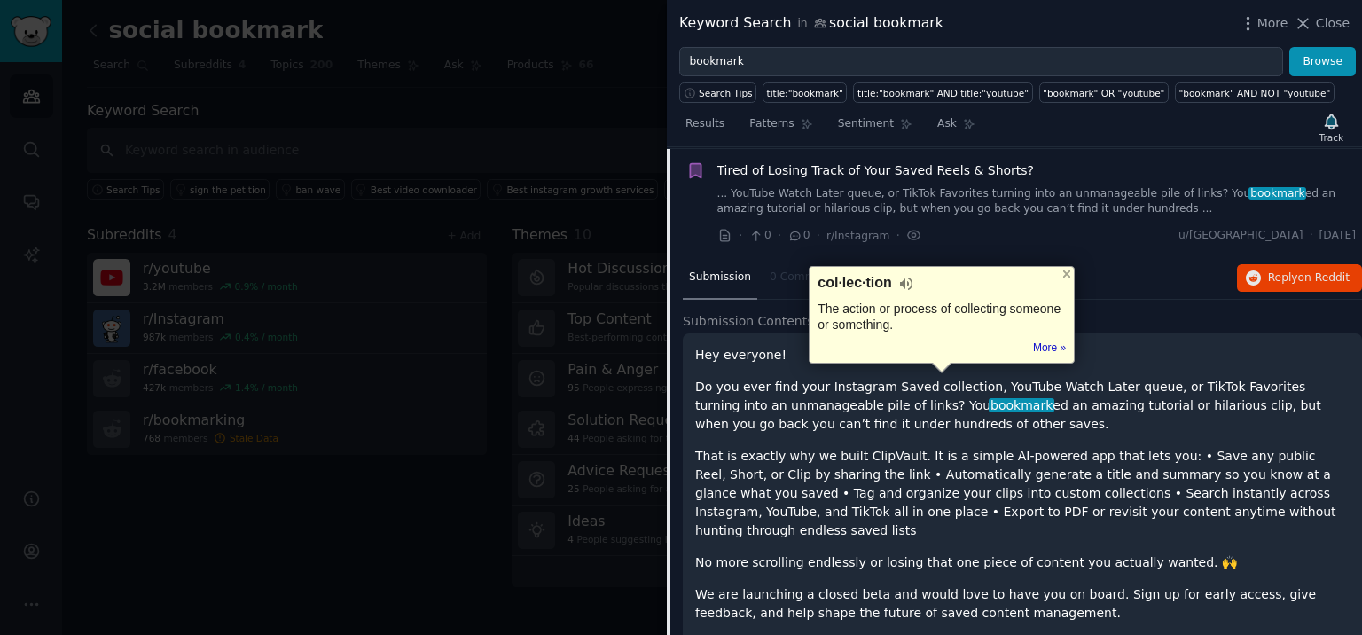
click at [941, 549] on div "Hey everyone! Do you ever find your Instagram Saved collection, YouTube Watch L…" at bounding box center [1022, 516] width 654 height 340
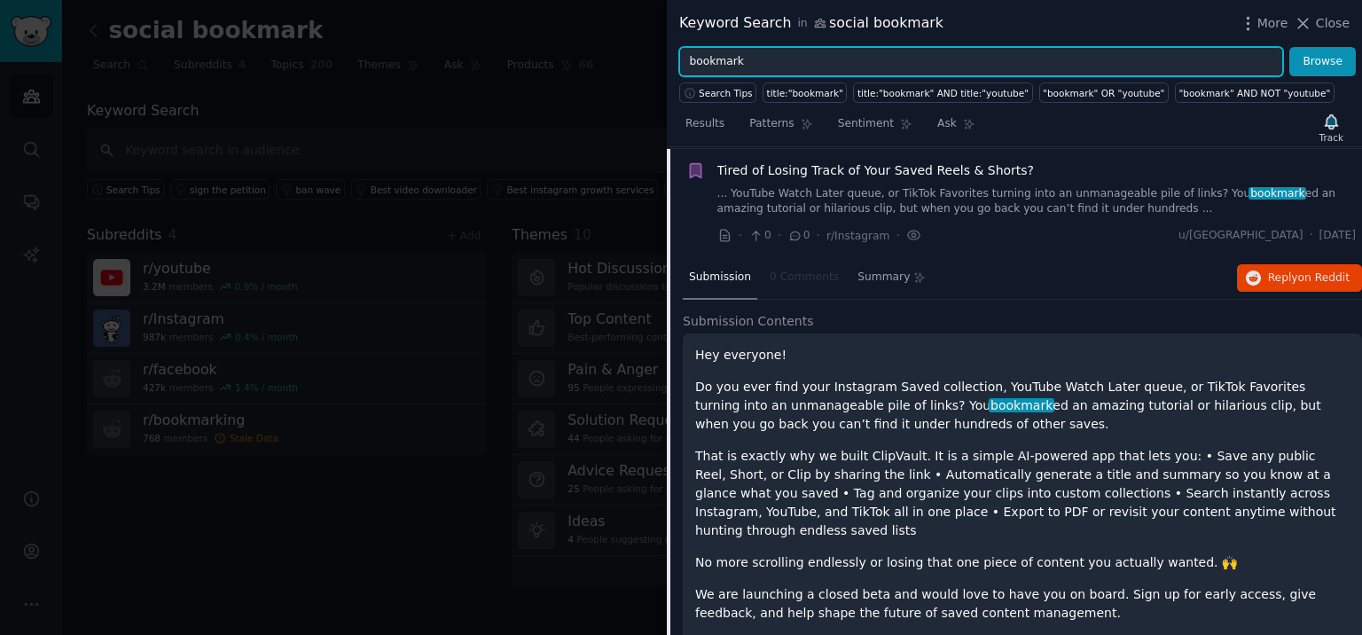
click at [704, 67] on input "bookmark" at bounding box center [981, 62] width 604 height 30
paste input "collection"
type input "collection"
click at [1289, 47] on button "Browse" at bounding box center [1322, 62] width 66 height 30
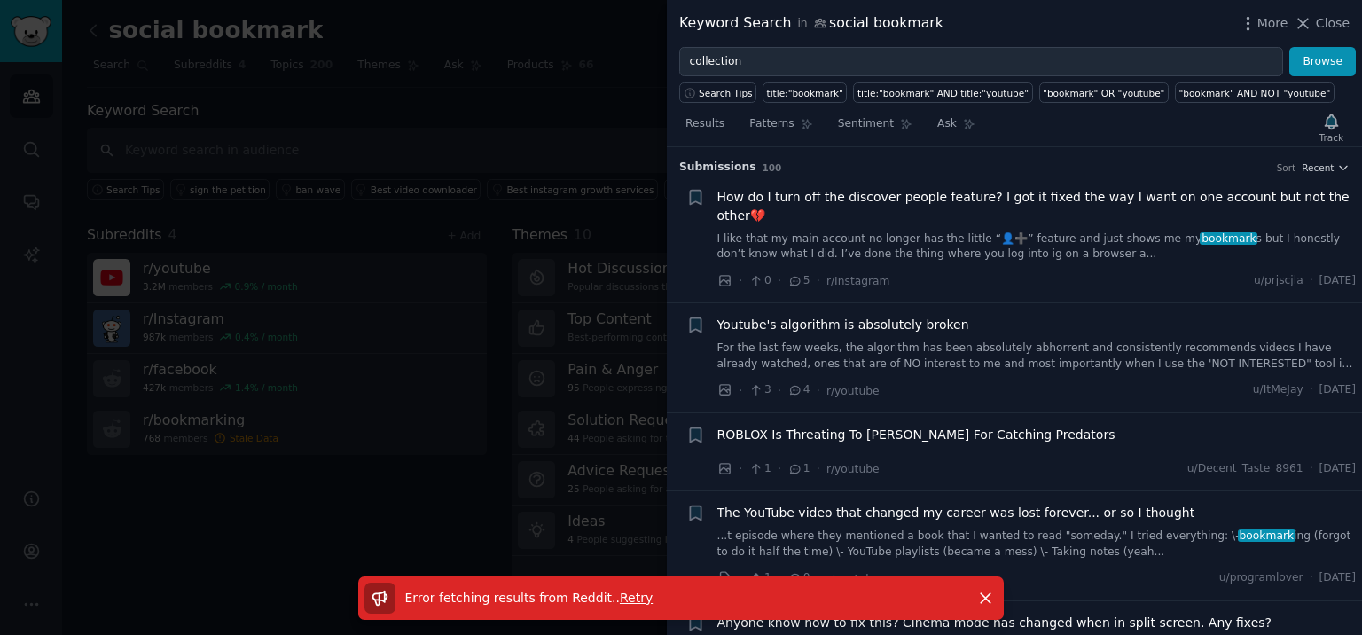
click at [634, 597] on span "Retry" at bounding box center [636, 597] width 33 height 14
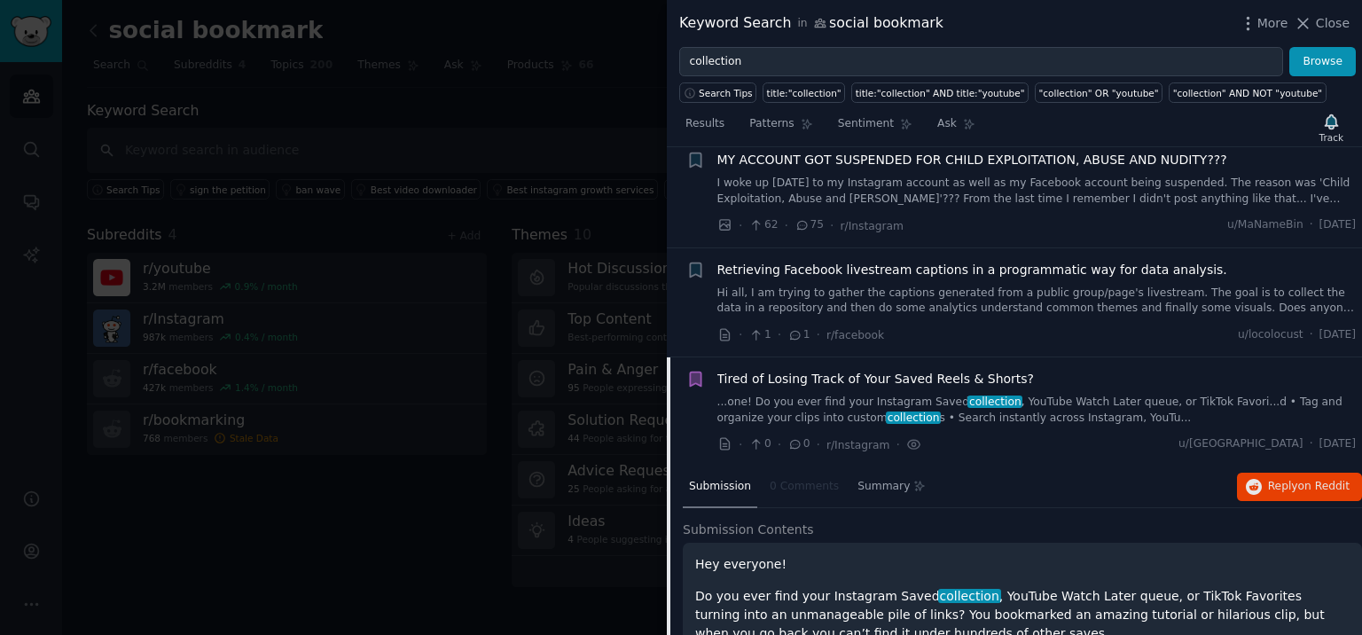
scroll to position [4950, 0]
